Goal: Information Seeking & Learning: Learn about a topic

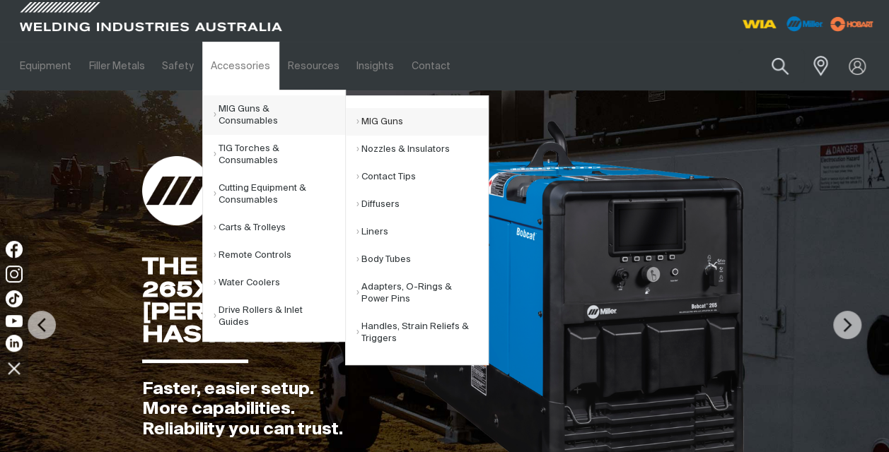
click at [397, 124] on link "MIG Guns" at bounding box center [421, 122] width 131 height 28
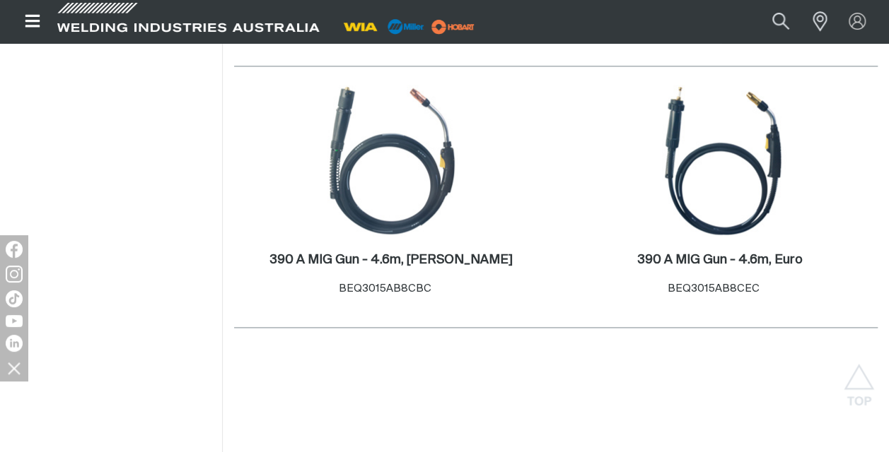
scroll to position [929, 0]
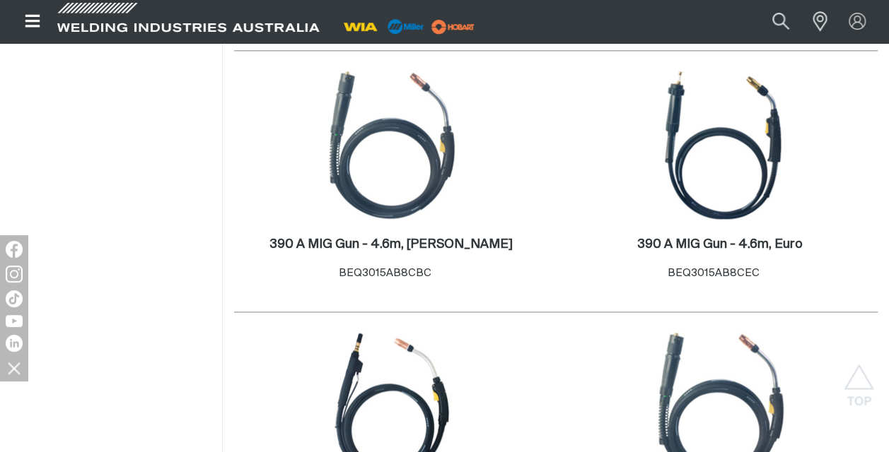
scroll to position [932, 0]
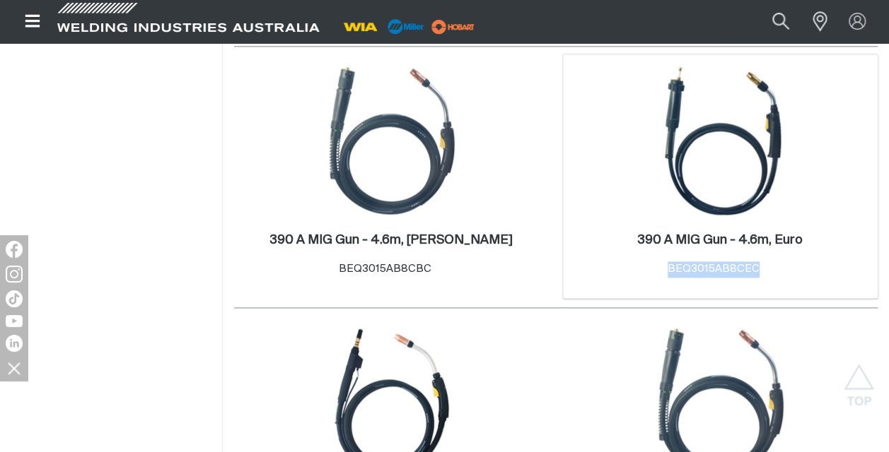
drag, startPoint x: 756, startPoint y: 265, endPoint x: 655, endPoint y: 274, distance: 102.1
click at [655, 274] on div "390 A MIG Gun - 4.6m, Euro . Item No. BEQ3015AB8CEC" at bounding box center [720, 255] width 165 height 45
copy span "BEQ3015AB8CEC"
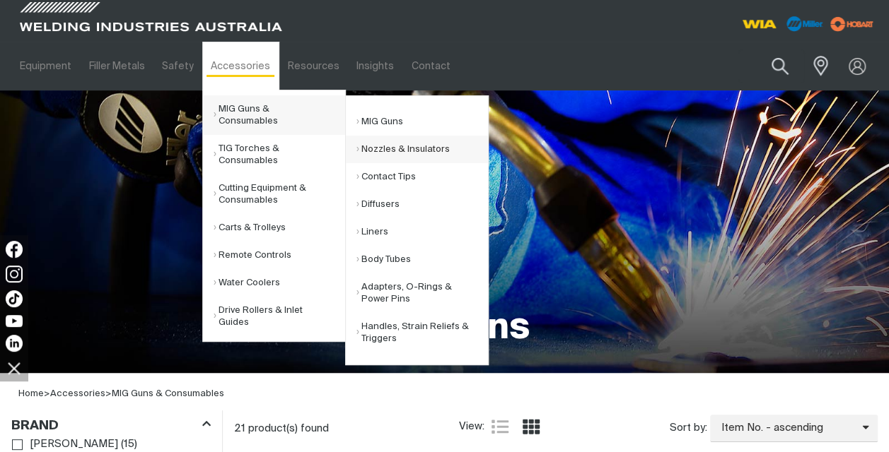
click at [399, 144] on link "Nozzles & Insulators" at bounding box center [421, 150] width 131 height 28
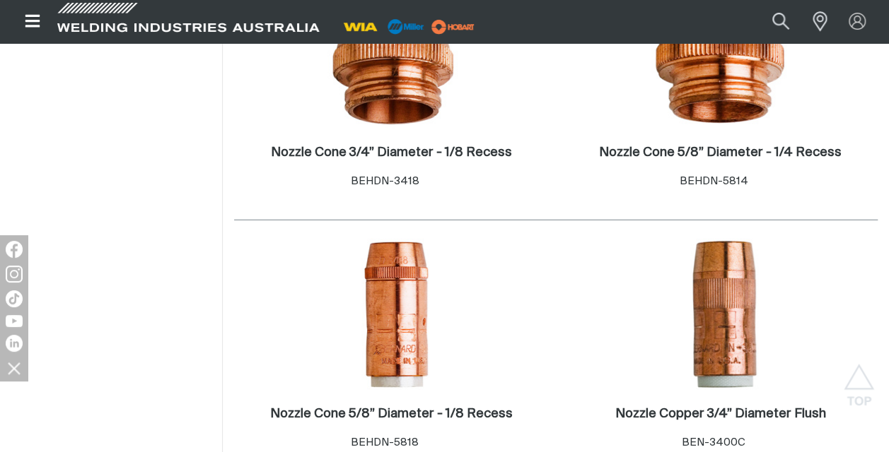
scroll to position [2437, 0]
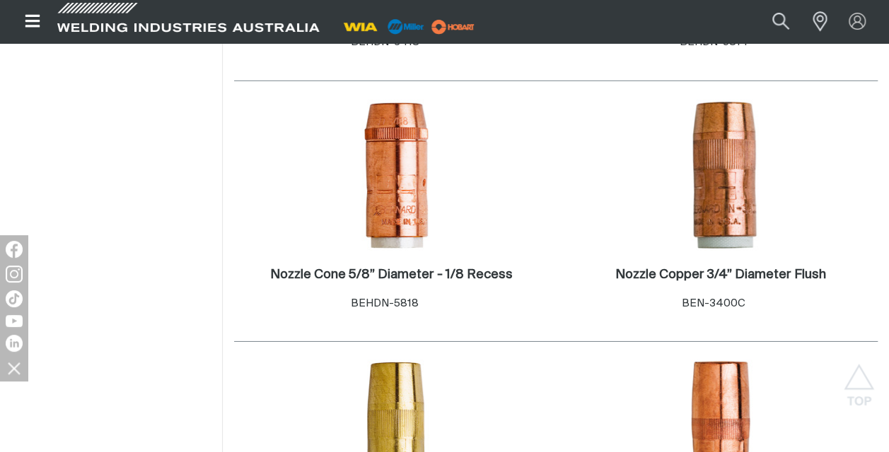
scroll to position [2176, 0]
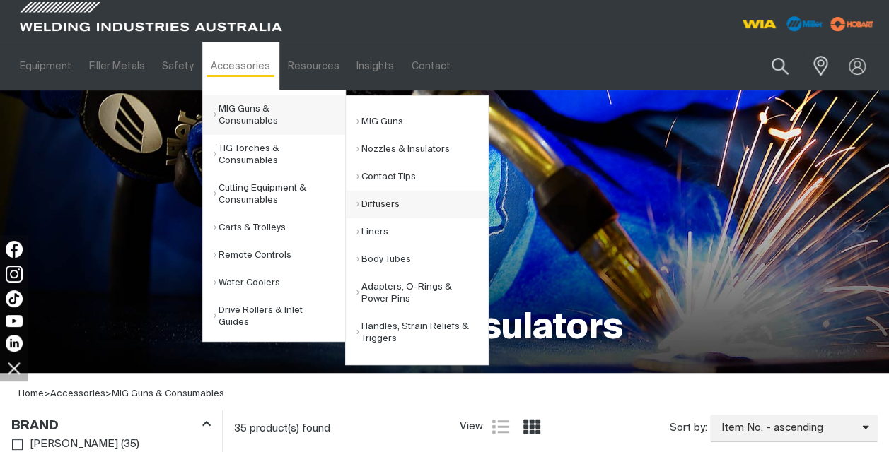
click at [373, 206] on link "Diffusers" at bounding box center [421, 205] width 131 height 28
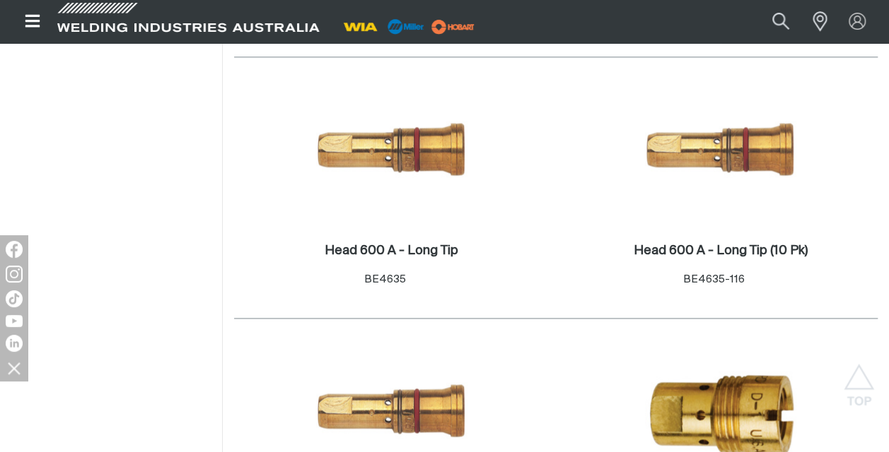
scroll to position [1089, 0]
